Goal: Transaction & Acquisition: Purchase product/service

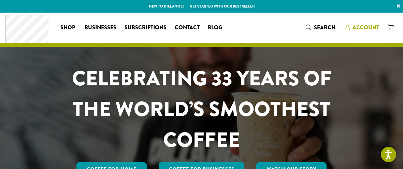
click at [366, 26] on span "Account" at bounding box center [366, 28] width 27 height 8
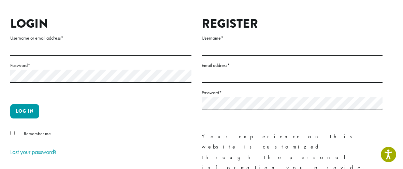
scroll to position [47, 0]
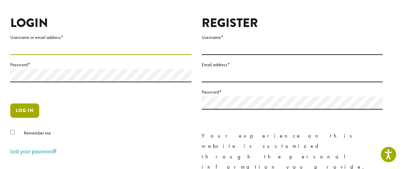
type input "**********"
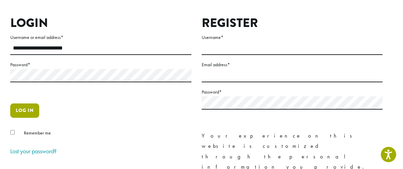
click at [26, 110] on button "Log in" at bounding box center [24, 110] width 29 height 14
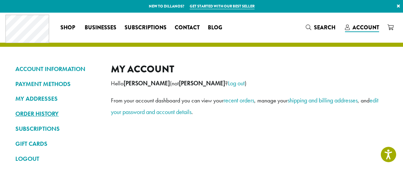
click at [52, 112] on link "ORDER HISTORY" at bounding box center [57, 114] width 85 height 12
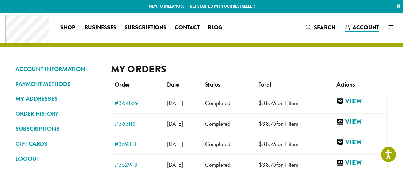
click at [364, 99] on link "View" at bounding box center [360, 101] width 47 height 9
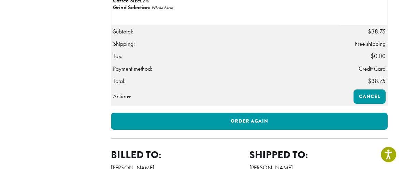
scroll to position [226, 0]
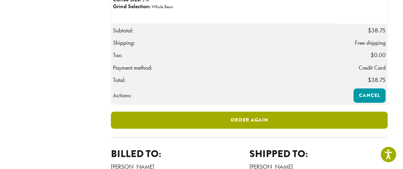
click at [255, 129] on link "Order again" at bounding box center [249, 120] width 277 height 17
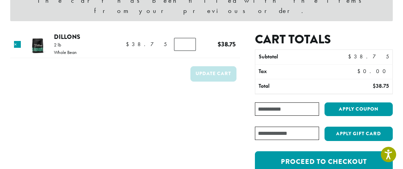
scroll to position [74, 0]
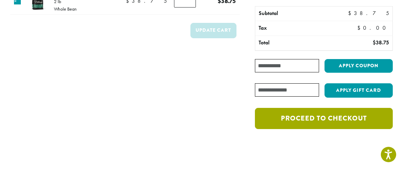
click at [353, 116] on link "Proceed to checkout" at bounding box center [324, 118] width 138 height 21
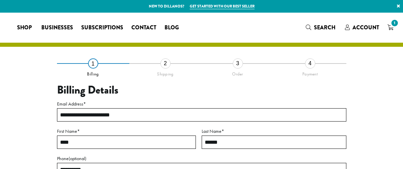
select select "**"
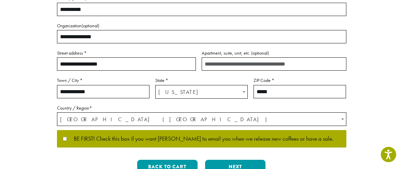
scroll to position [162, 0]
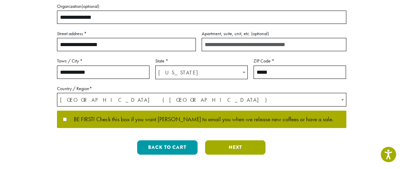
click at [240, 147] on button "Next" at bounding box center [235, 147] width 60 height 14
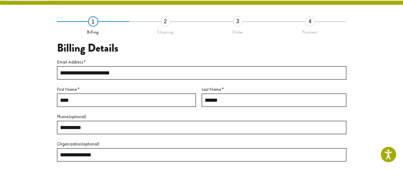
scroll to position [39, 0]
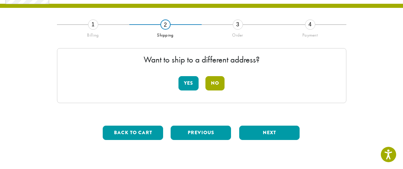
click at [217, 85] on button "No" at bounding box center [215, 83] width 19 height 14
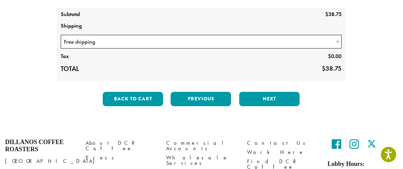
scroll to position [133, 0]
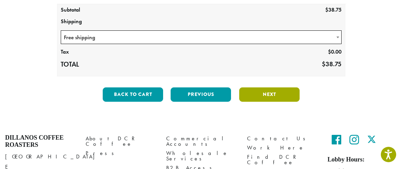
click at [265, 93] on button "Next" at bounding box center [269, 94] width 60 height 14
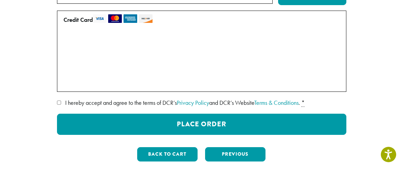
scroll to position [111, 0]
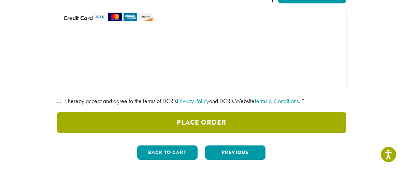
click at [183, 122] on button "Place Order" at bounding box center [202, 122] width 290 height 21
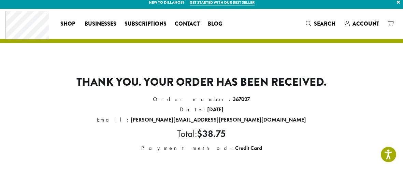
scroll to position [3, 0]
